Goal: Check status: Check status

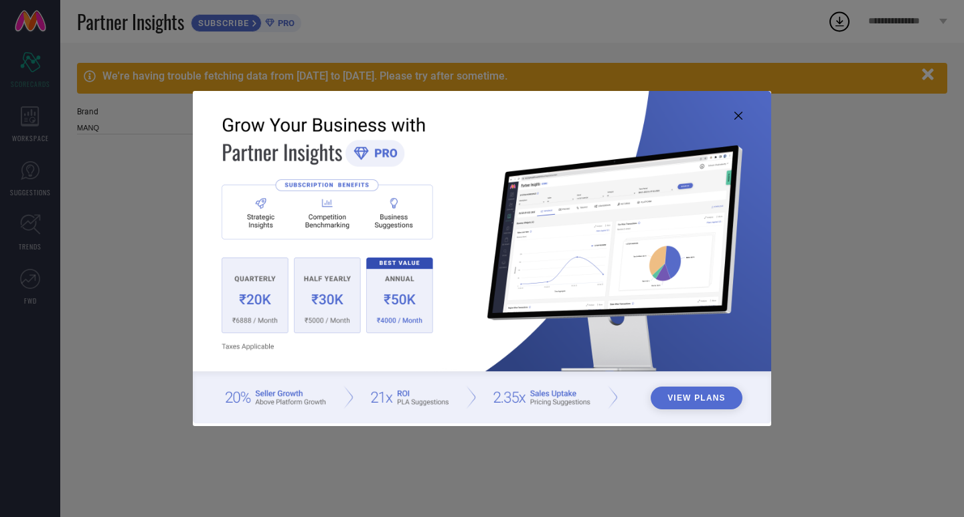
type input "All"
click at [733, 120] on img at bounding box center [482, 257] width 578 height 333
click at [737, 114] on icon at bounding box center [738, 116] width 8 height 8
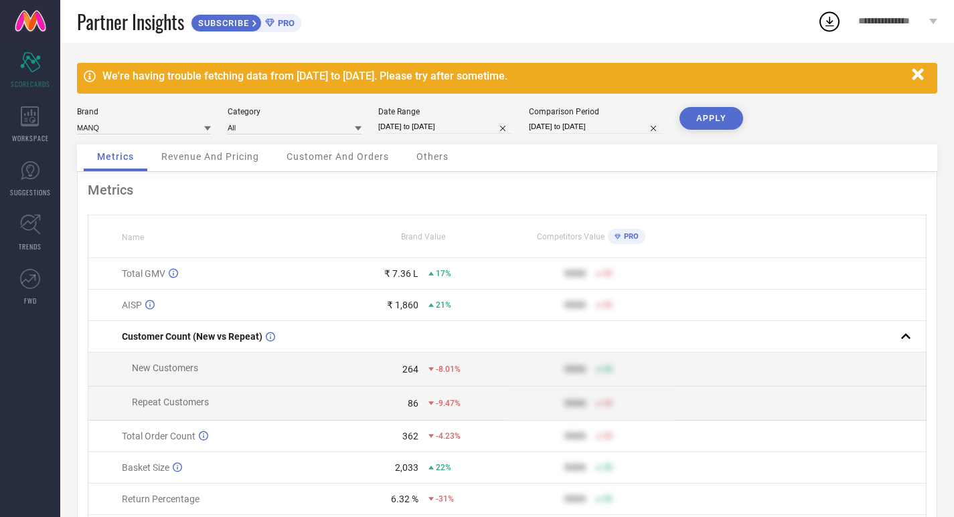
select select "7"
select select "2025"
select select "8"
select select "2025"
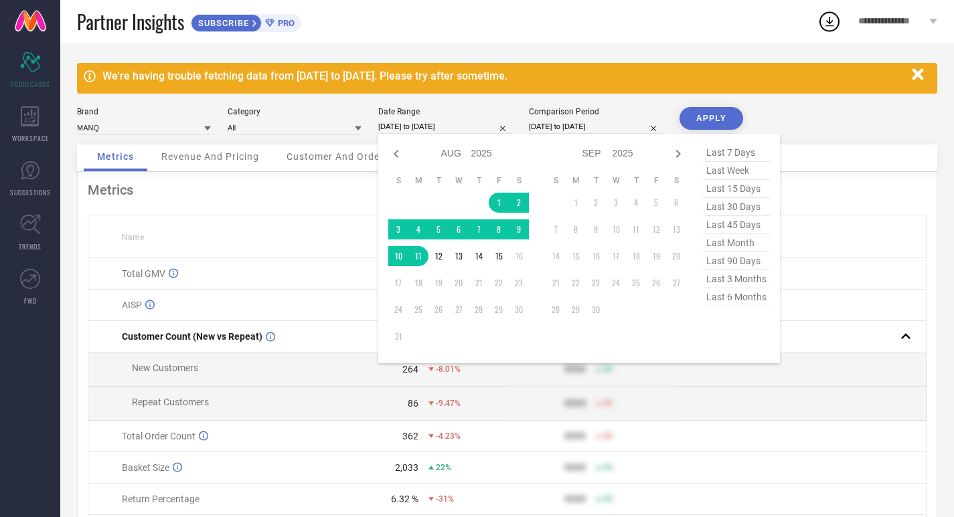
click at [413, 128] on input "[DATE] to [DATE]" at bounding box center [445, 127] width 134 height 14
click at [493, 197] on td "1" at bounding box center [498, 203] width 20 height 20
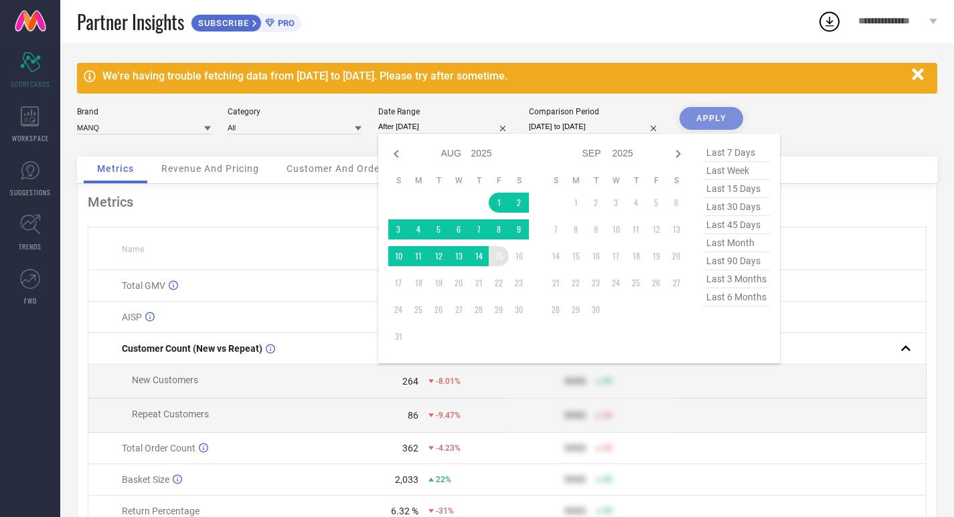
type input "[DATE] to [DATE]"
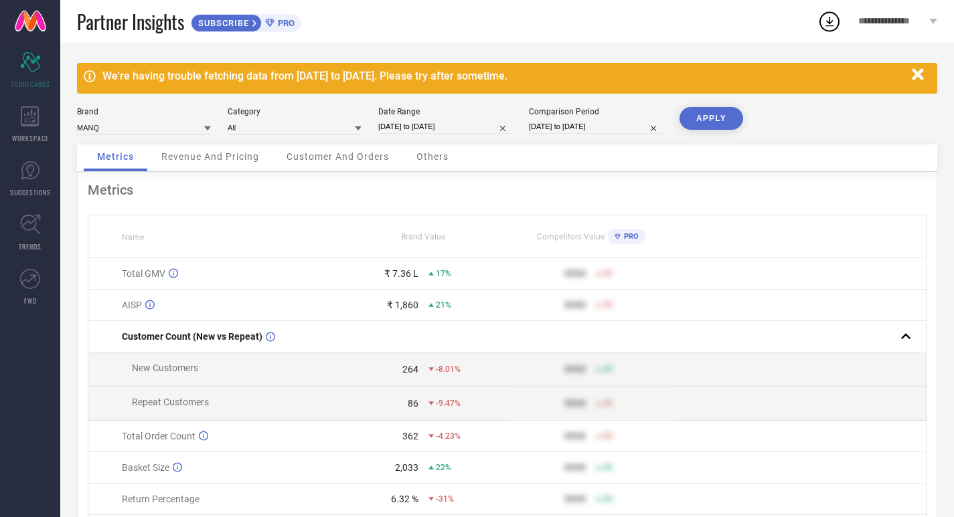
select select "7"
select select "2024"
select select "8"
select select "2024"
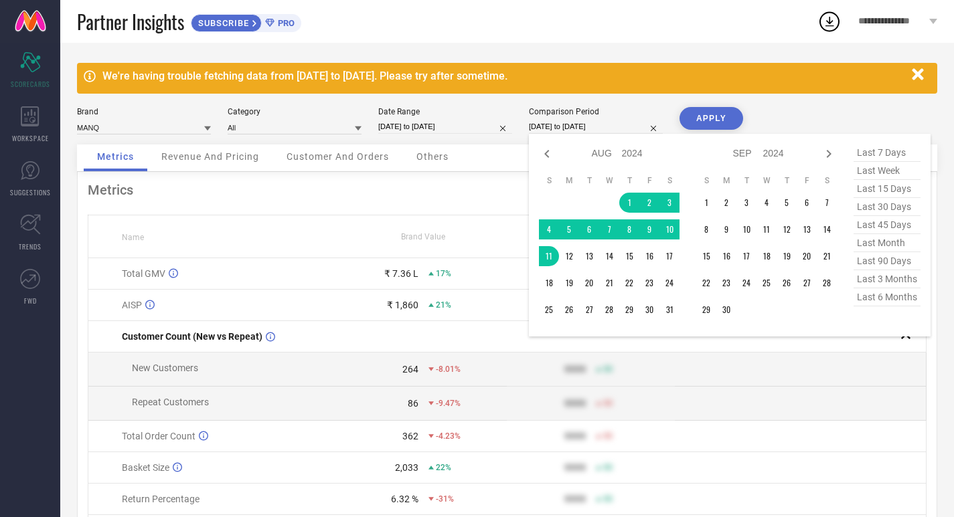
click at [565, 130] on input "[DATE] to [DATE]" at bounding box center [596, 127] width 134 height 14
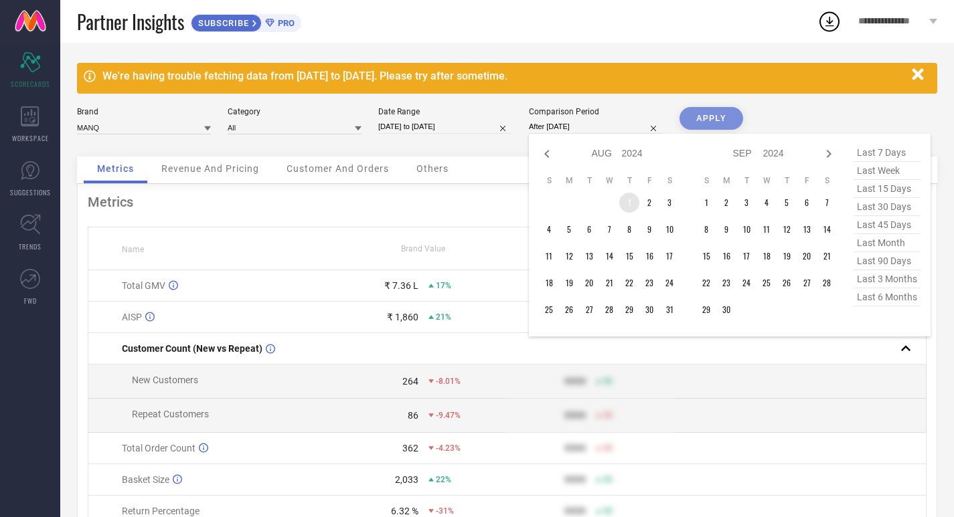
drag, startPoint x: 626, startPoint y: 205, endPoint x: 617, endPoint y: 224, distance: 20.4
click at [626, 206] on td "1" at bounding box center [629, 203] width 20 height 20
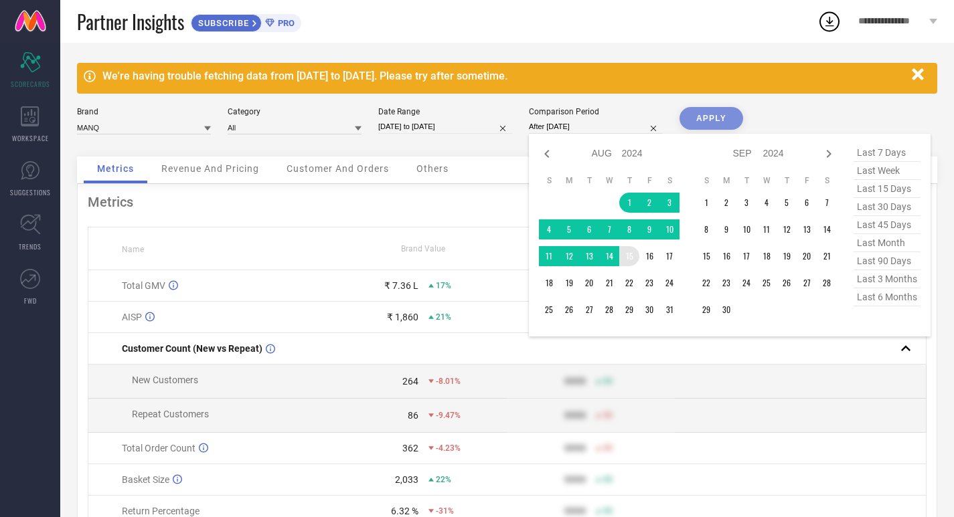
type input "[DATE] to [DATE]"
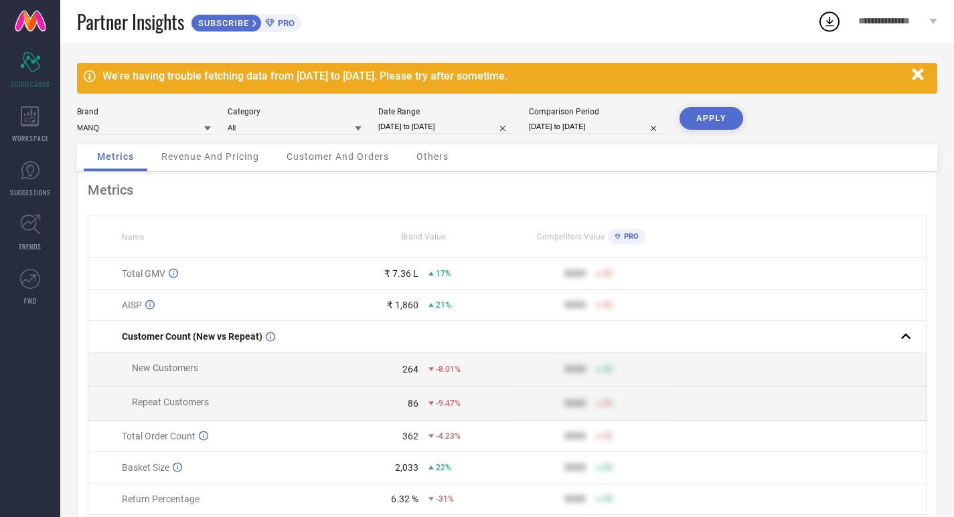
drag, startPoint x: 629, startPoint y: 254, endPoint x: 657, endPoint y: 141, distance: 117.2
click at [699, 119] on button "APPLY" at bounding box center [711, 118] width 64 height 23
